Goal: Task Accomplishment & Management: Use online tool/utility

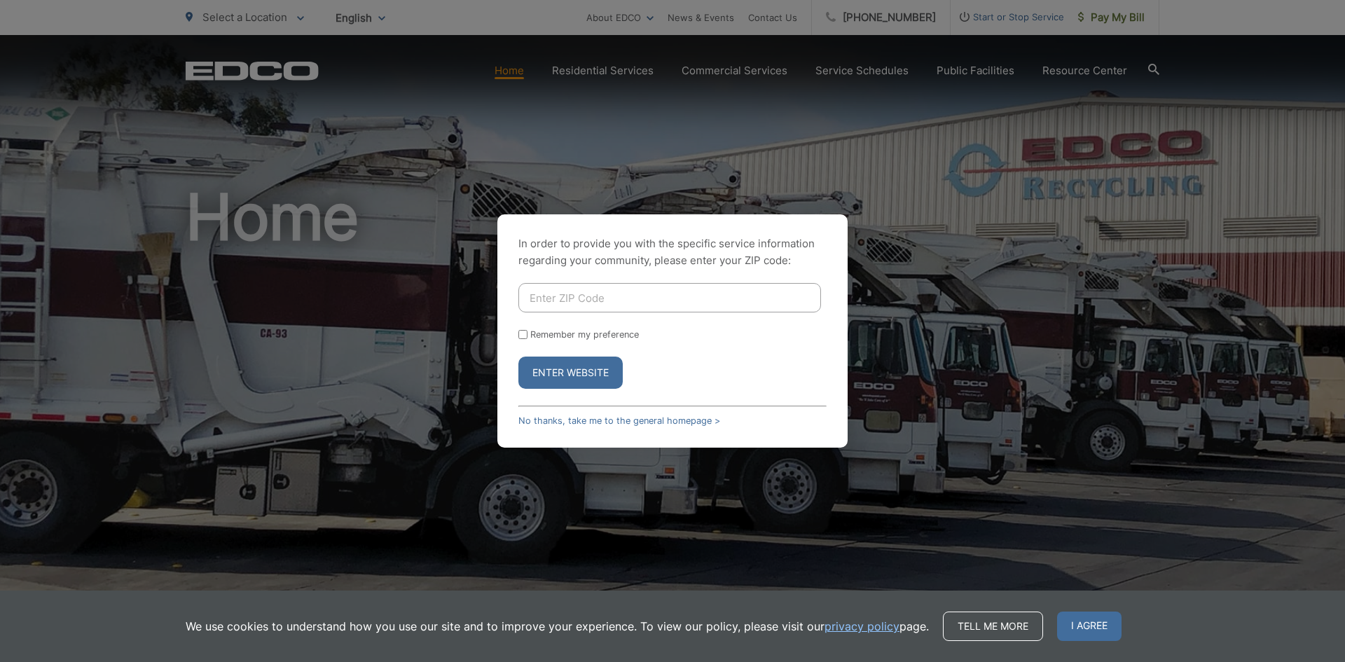
click at [588, 298] on input "Enter ZIP Code" at bounding box center [669, 297] width 303 height 29
type input "91978"
click at [564, 370] on button "Enter Website" at bounding box center [570, 372] width 104 height 32
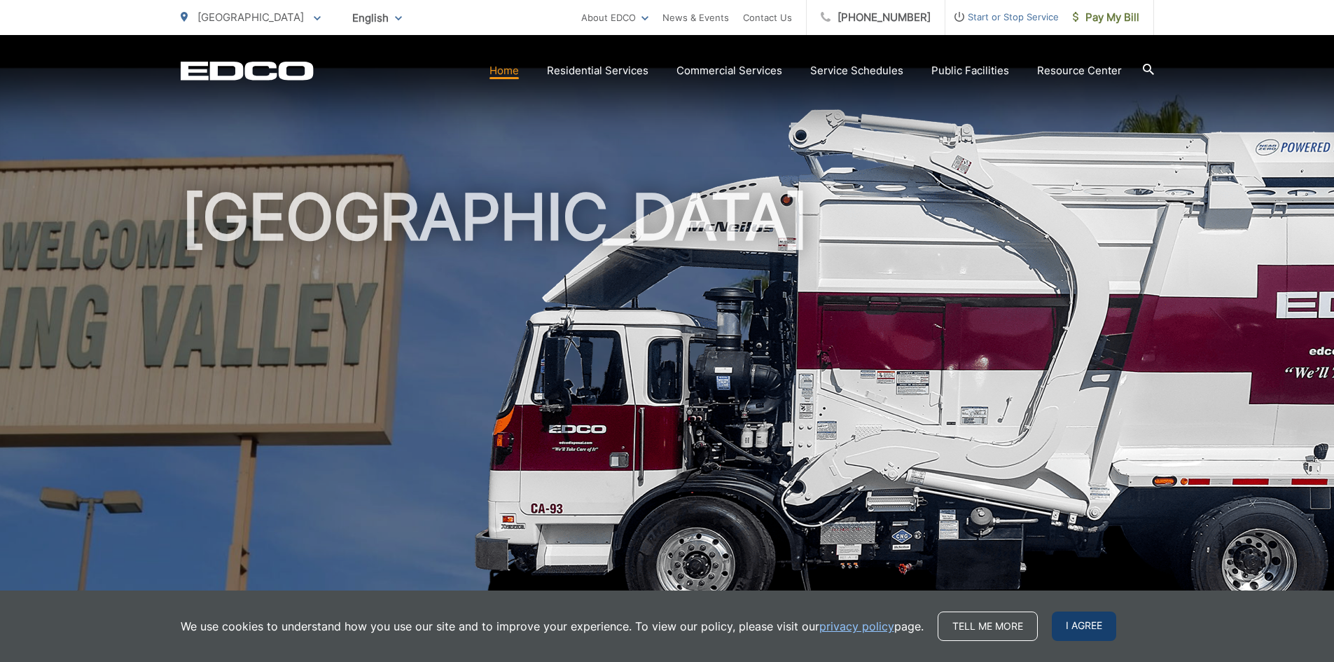
click at [1077, 635] on span "I agree" at bounding box center [1084, 625] width 64 height 29
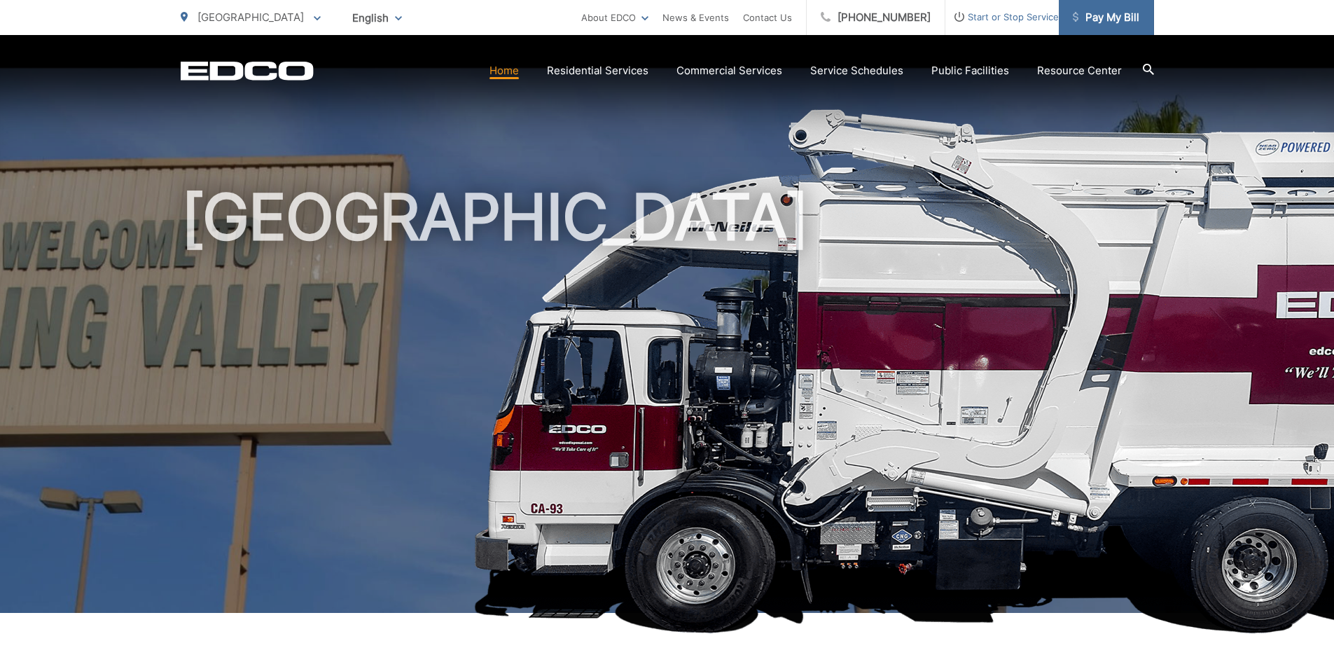
click at [1124, 21] on span "Pay My Bill" at bounding box center [1106, 17] width 67 height 17
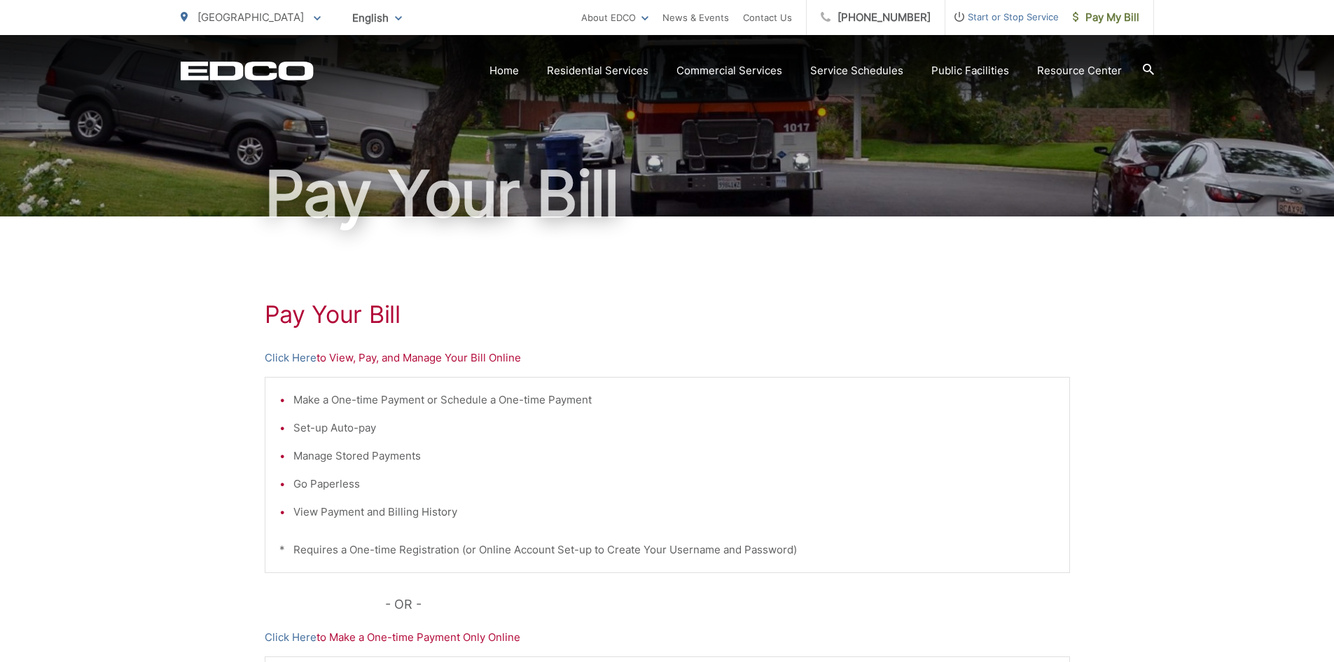
scroll to position [140, 0]
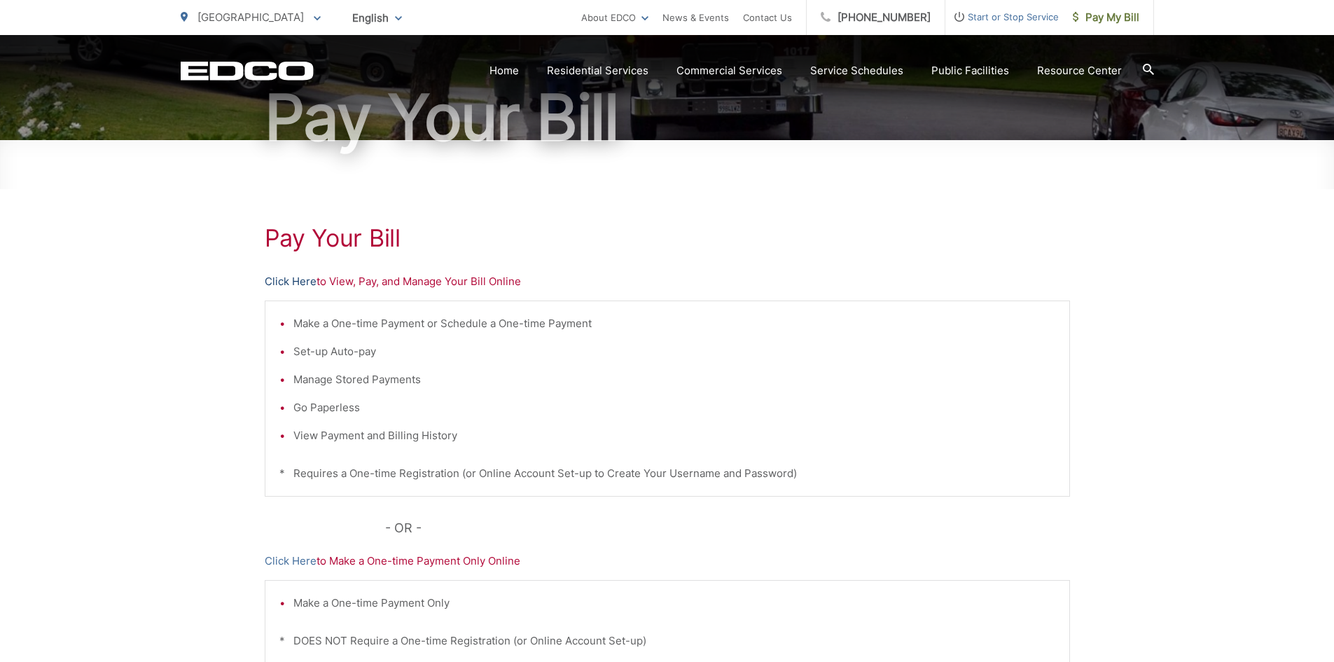
click at [286, 282] on link "Click Here" at bounding box center [291, 281] width 52 height 17
